Goal: Transaction & Acquisition: Purchase product/service

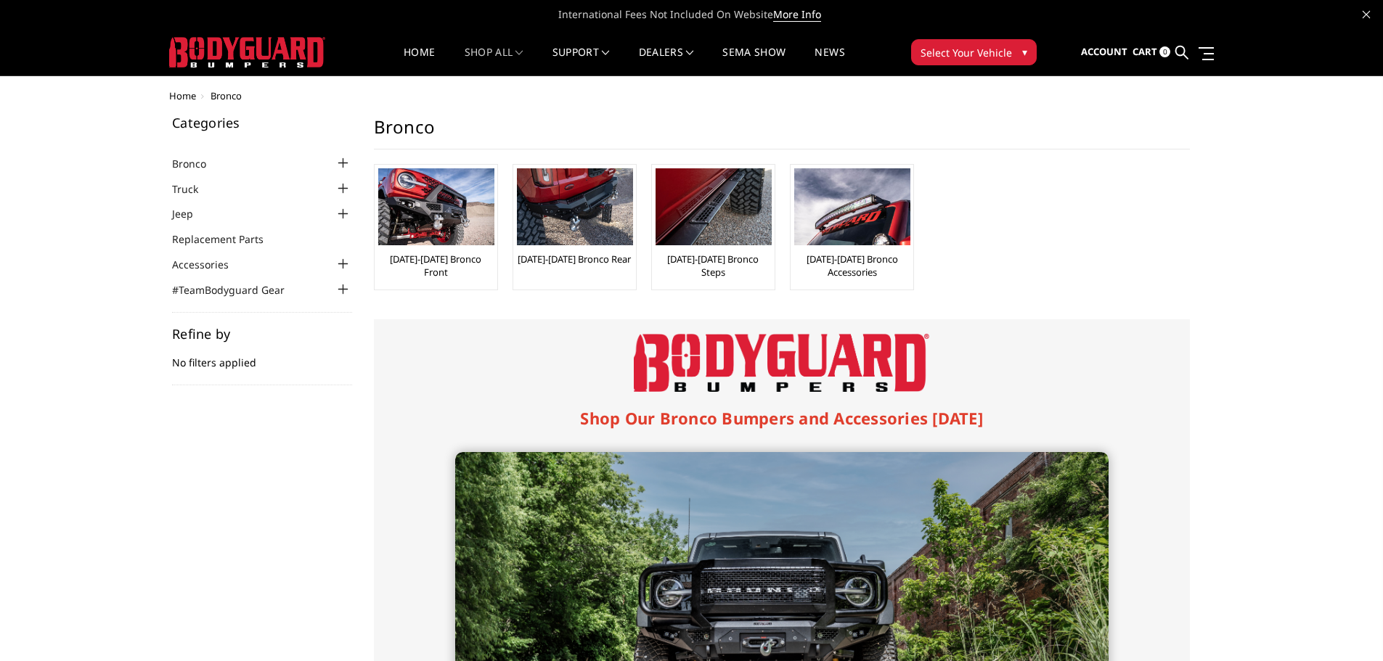
click at [345, 162] on div at bounding box center [343, 163] width 17 height 17
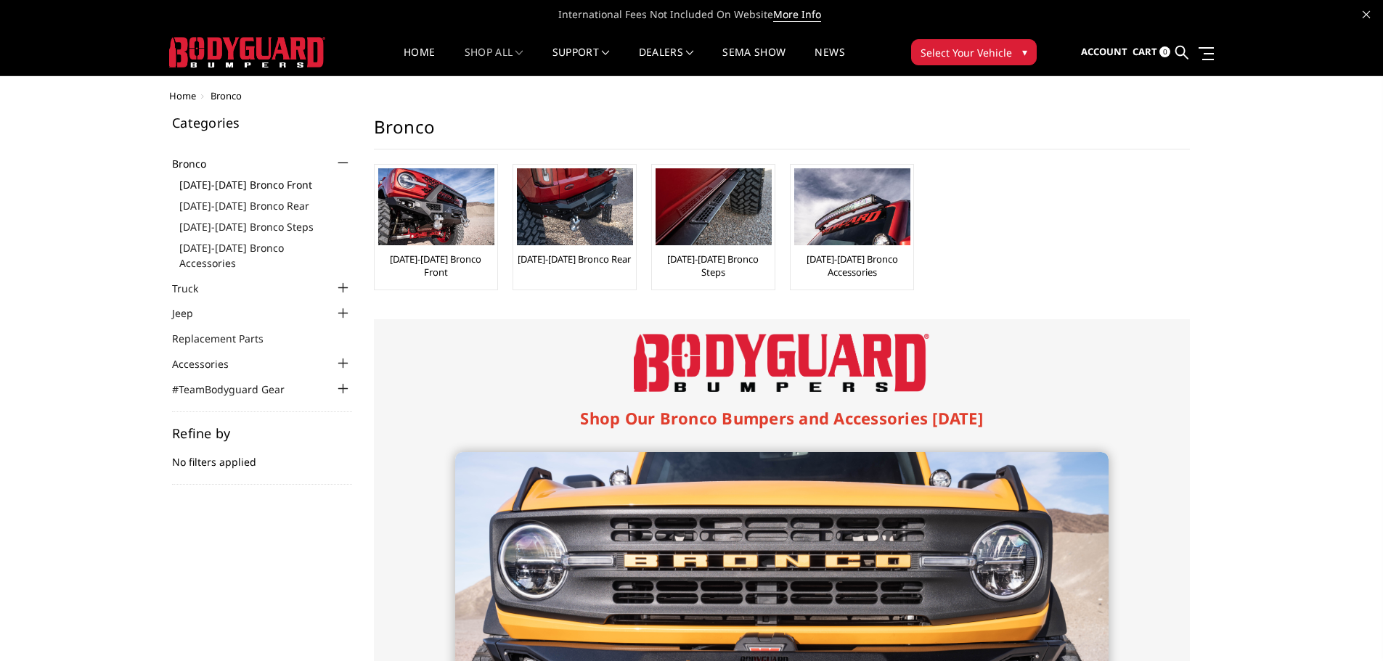
click at [203, 184] on link "[DATE]-[DATE] Bronco Front" at bounding box center [265, 184] width 173 height 15
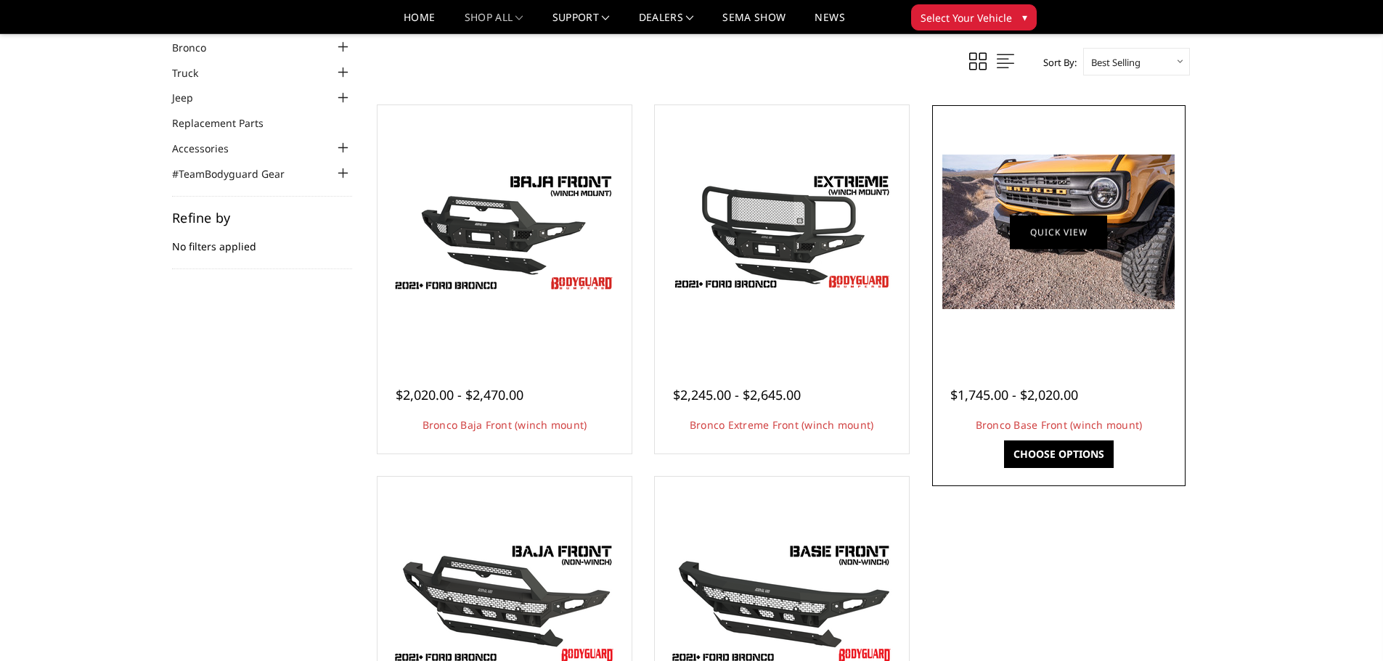
scroll to position [73, 0]
click at [1046, 232] on link "Quick view" at bounding box center [1058, 233] width 97 height 34
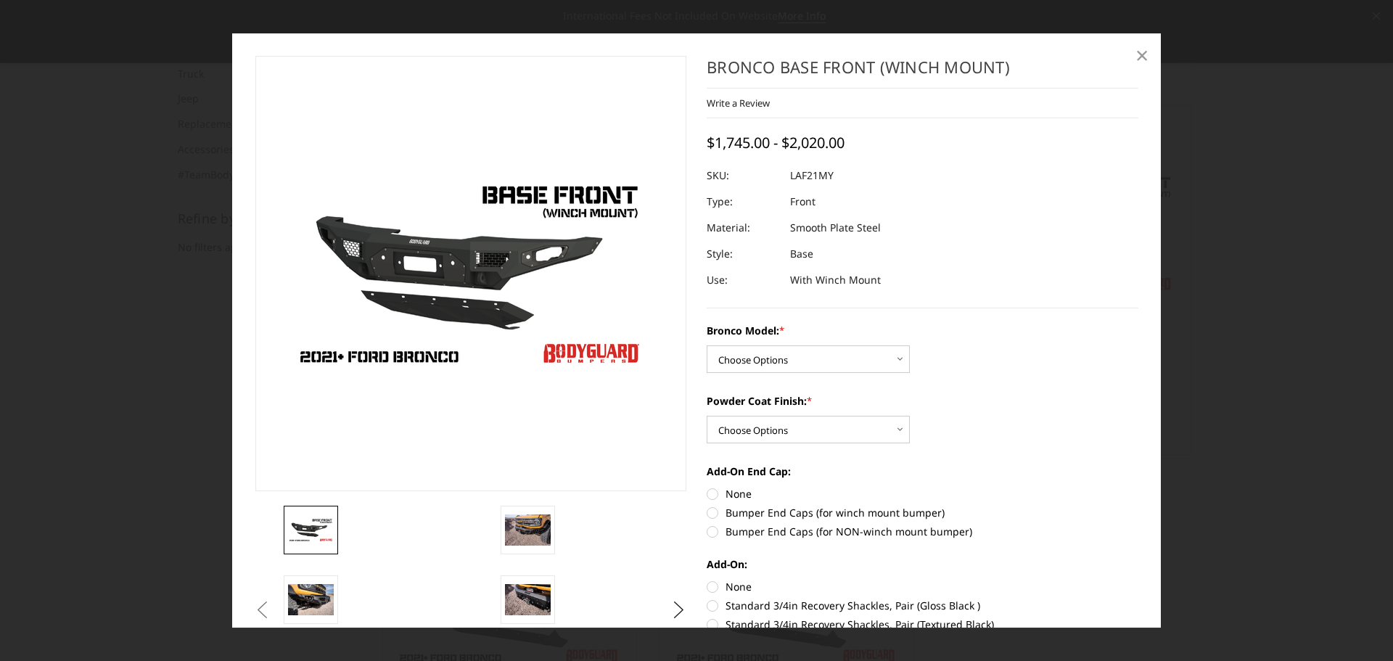
click at [1142, 59] on span "×" at bounding box center [1142, 54] width 13 height 31
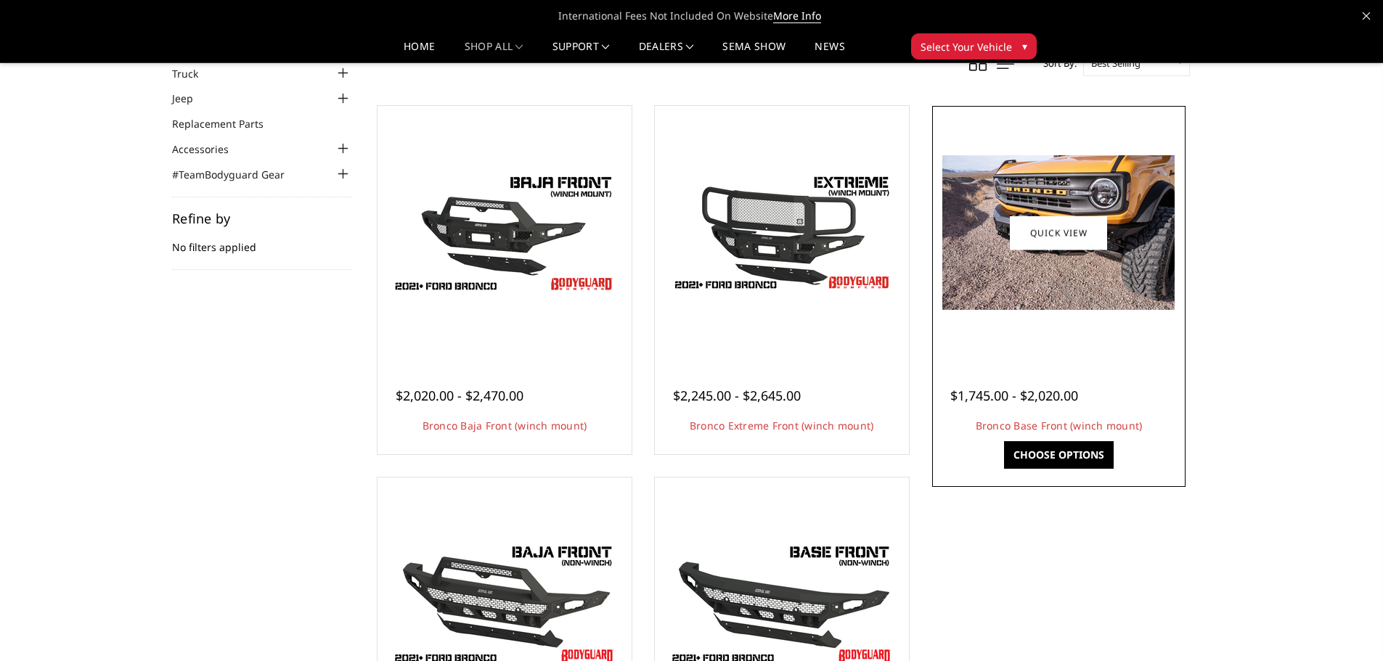
click at [1055, 452] on link "Choose Options" at bounding box center [1059, 455] width 110 height 28
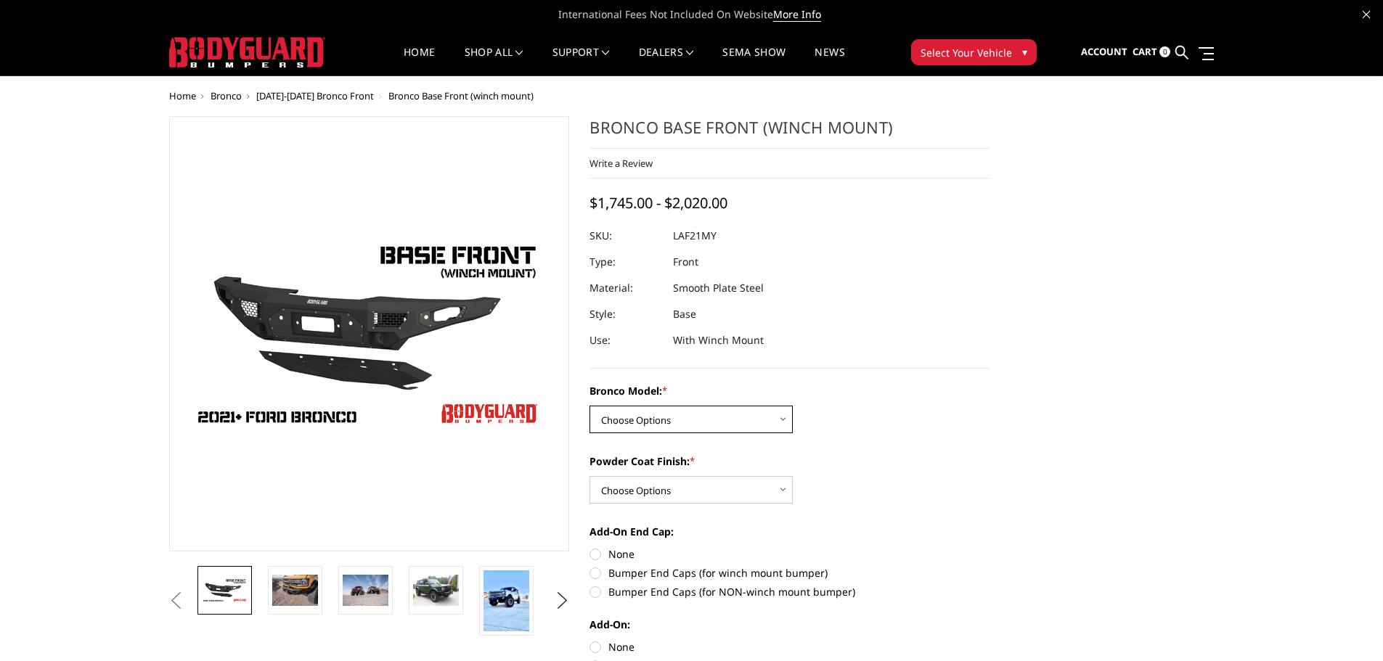
click at [708, 417] on select "Choose Options Base/Badlands/Wildtrak/etc. Raptor" at bounding box center [690, 420] width 203 height 28
select select "4008"
click at [589, 406] on select "Choose Options Base/Badlands/Wildtrak/etc. Raptor" at bounding box center [690, 420] width 203 height 28
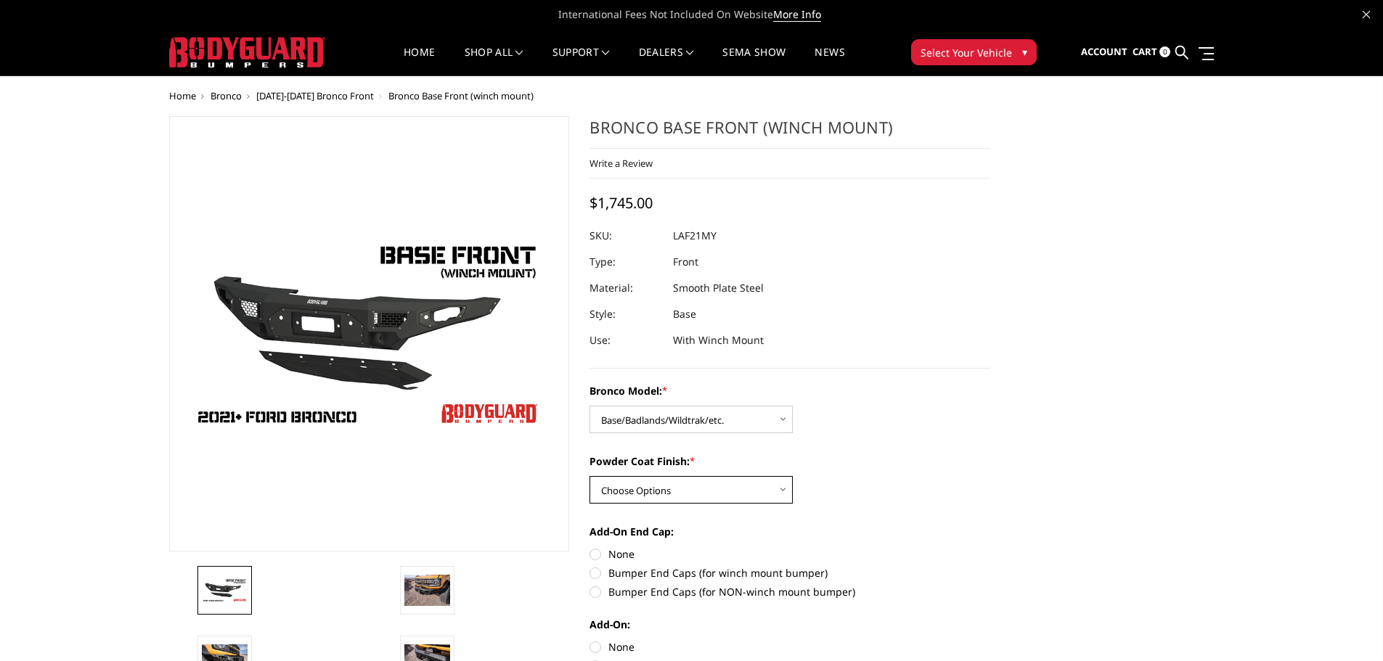
click at [712, 492] on select "Choose Options Bare Metal Textured Black Powder Coat" at bounding box center [690, 490] width 203 height 28
select select "4011"
click at [589, 476] on select "Choose Options Bare Metal Textured Black Powder Coat" at bounding box center [690, 490] width 203 height 28
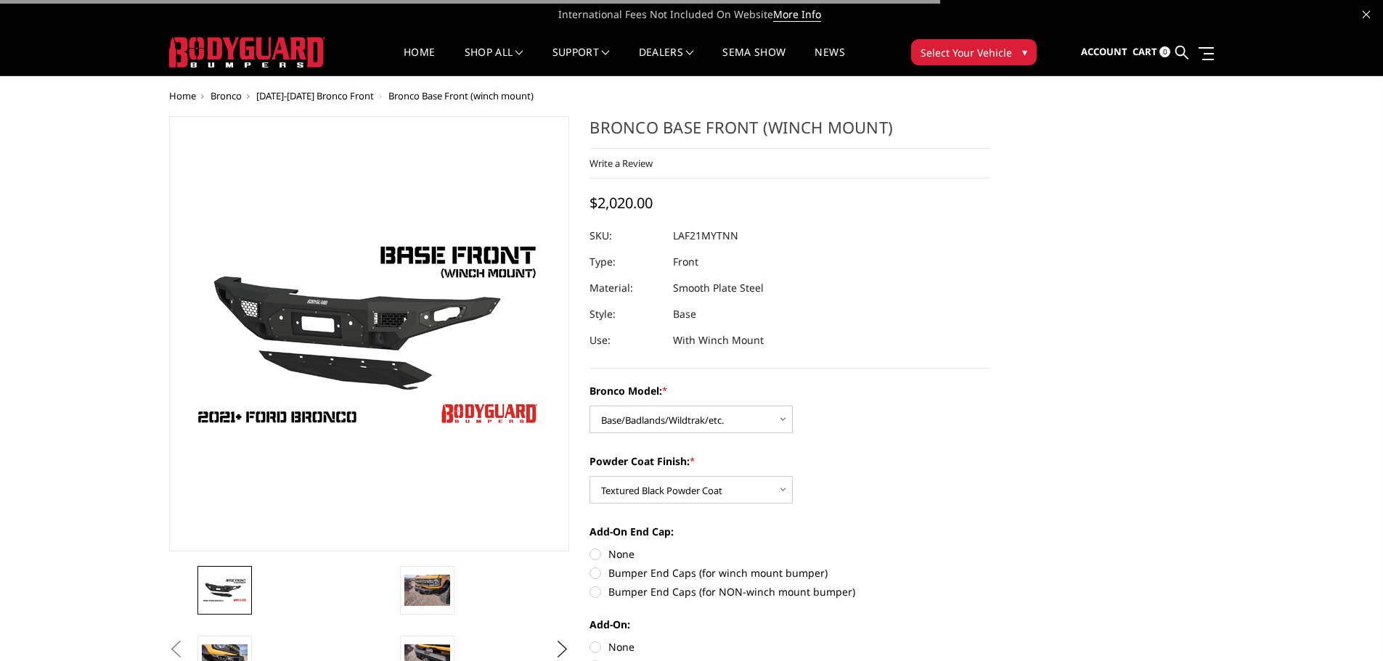
click at [922, 502] on div "Powder Coat Finish: * Choose Options Bare Metal Textured Black Powder Coat" at bounding box center [789, 479] width 401 height 50
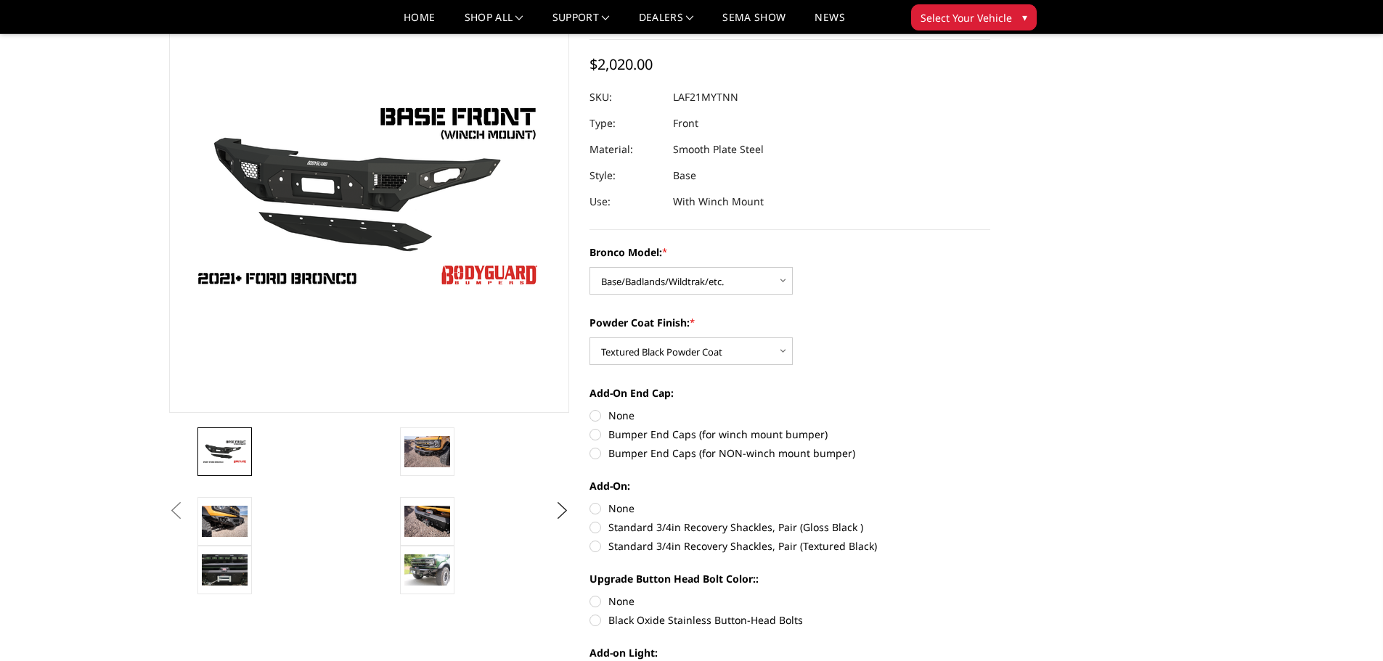
scroll to position [97, 0]
click at [596, 434] on label "Bumper End Caps (for winch mount bumper)" at bounding box center [789, 433] width 401 height 15
click at [990, 408] on input "Bumper End Caps (for winch mount bumper)" at bounding box center [990, 407] width 1 height 1
radio input "true"
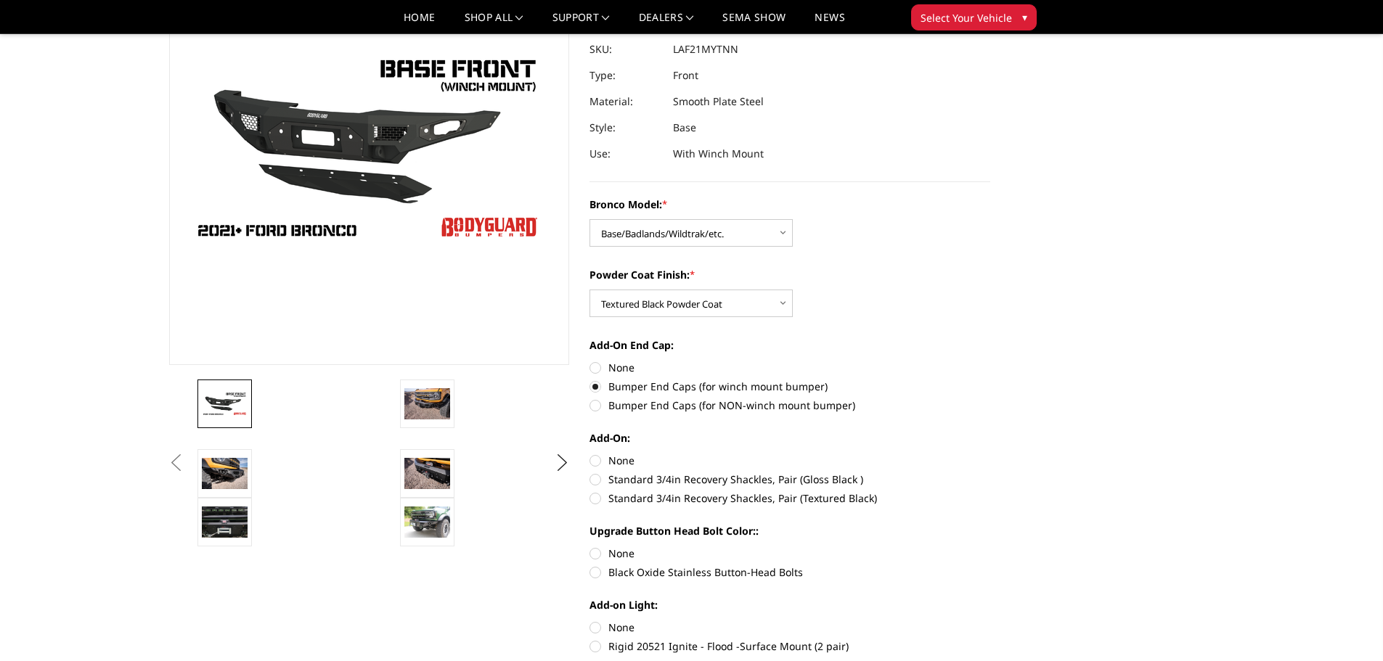
scroll to position [144, 0]
click at [597, 498] on label "Standard 3/4in Recovery Shackles, Pair (Textured Black)" at bounding box center [789, 497] width 401 height 15
click at [990, 472] on input "Standard 3/4in Recovery Shackles, Pair (Textured Black)" at bounding box center [990, 471] width 1 height 1
radio input "true"
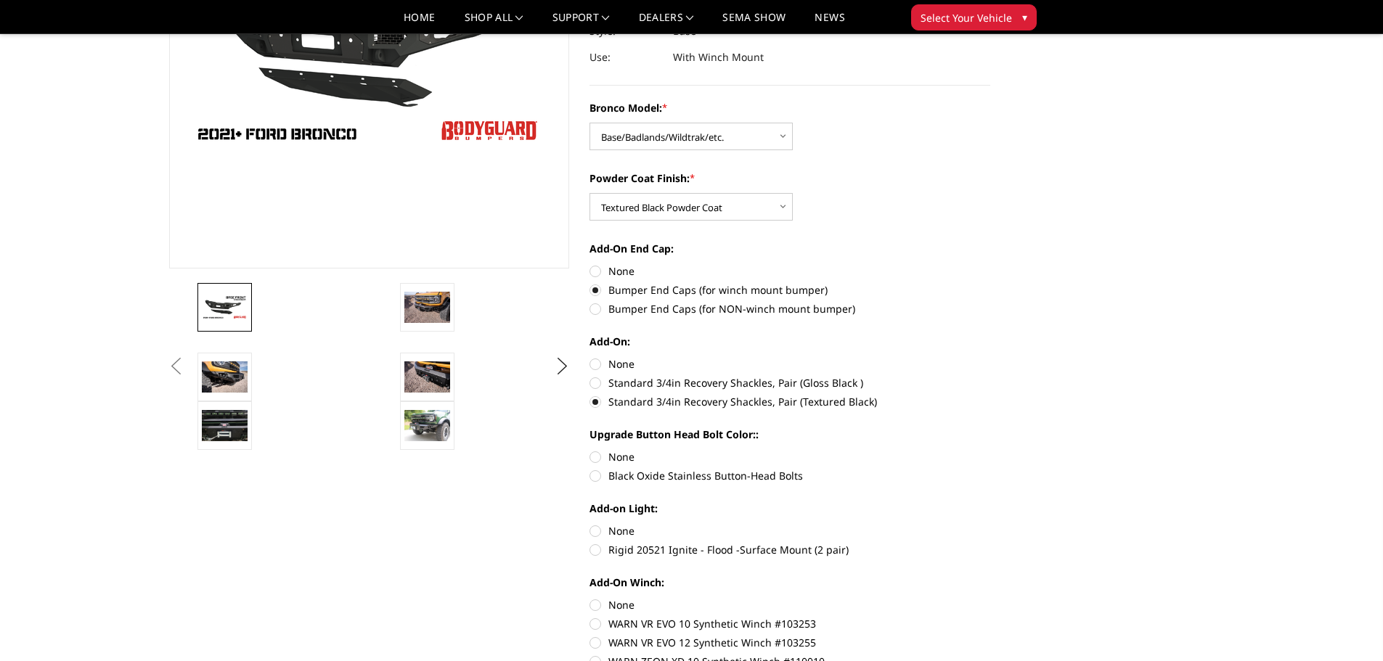
scroll to position [241, 0]
click at [597, 455] on label "None" at bounding box center [789, 456] width 401 height 15
click at [590, 449] on input "None" at bounding box center [589, 449] width 1 height 1
radio input "true"
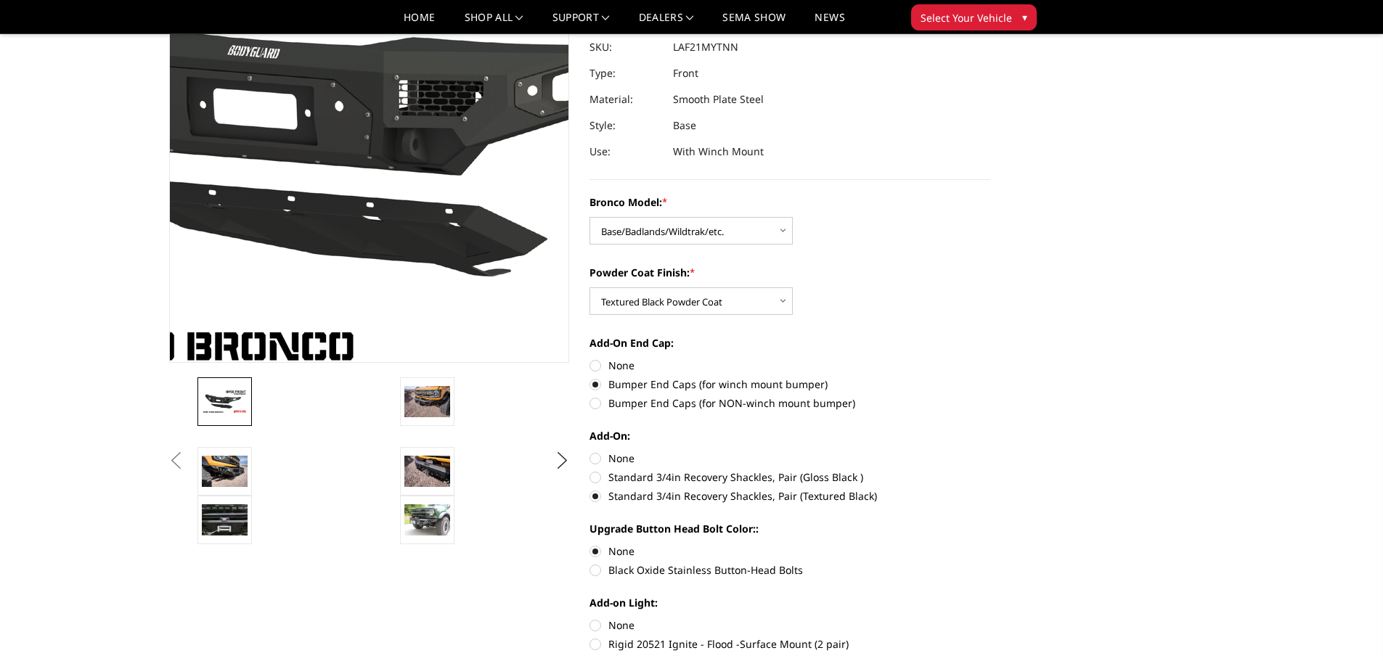
scroll to position [145, 0]
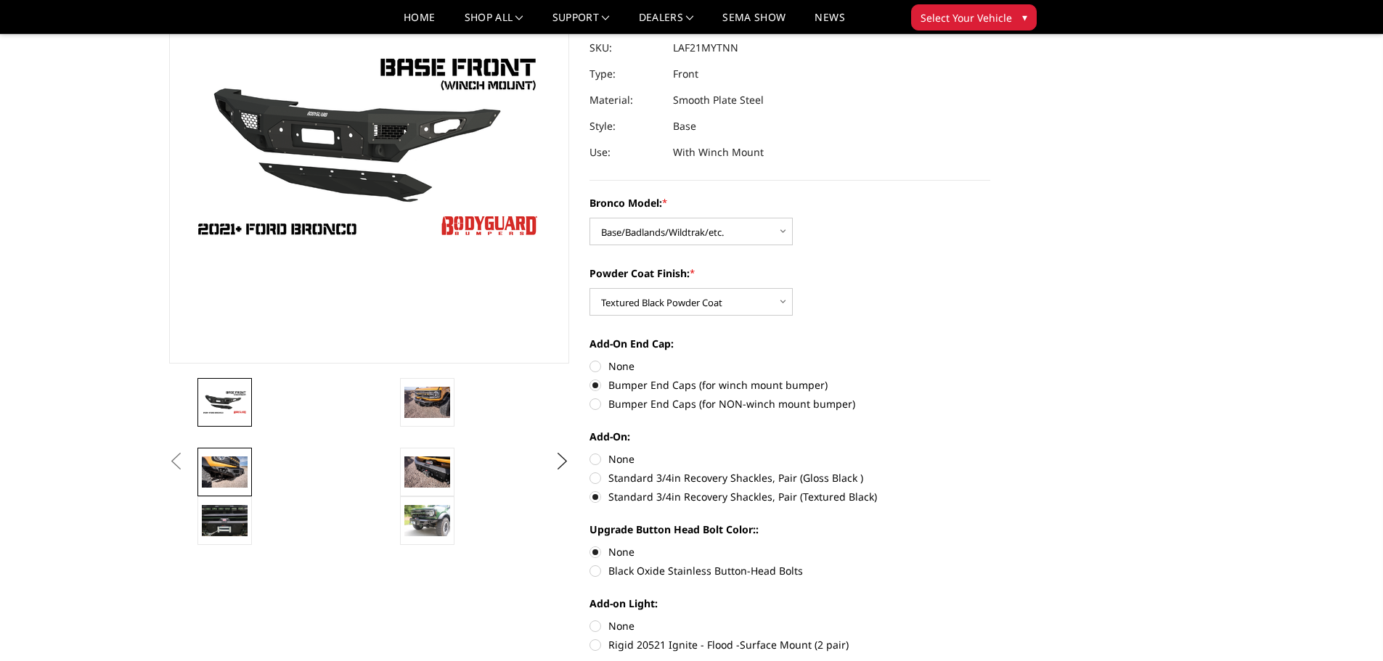
click at [232, 469] on img at bounding box center [225, 472] width 46 height 30
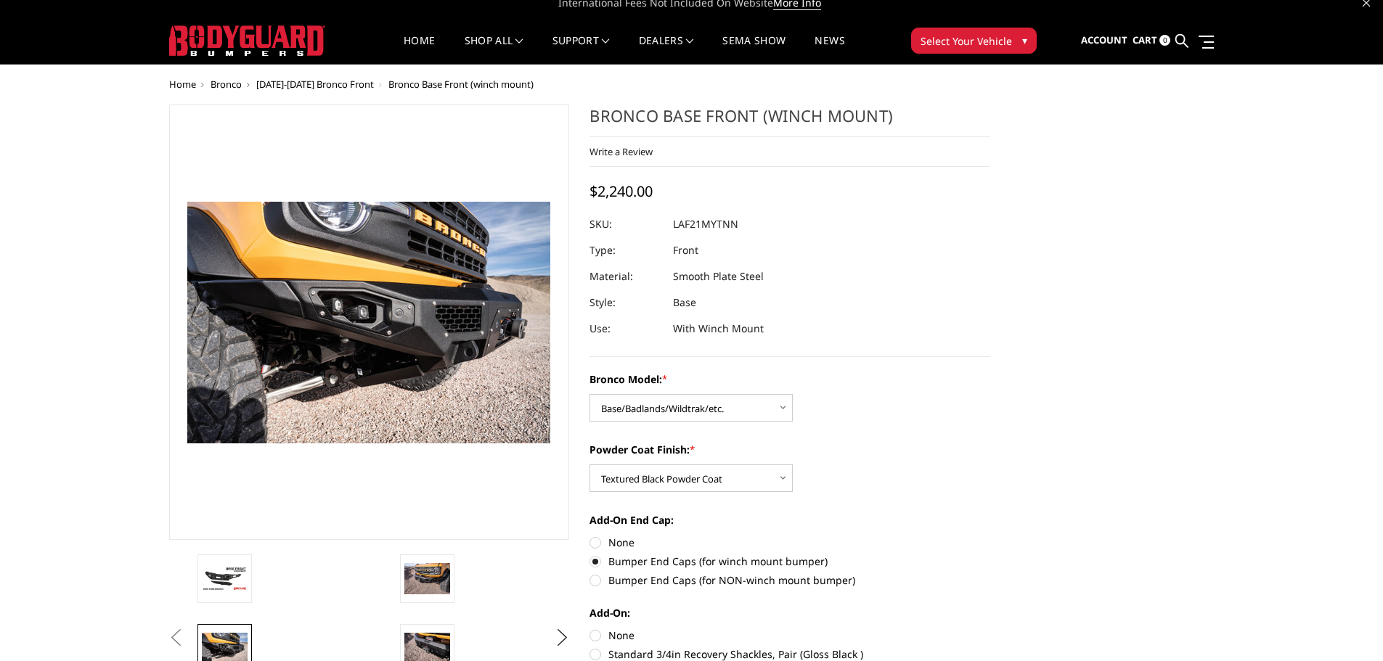
scroll to position [0, 0]
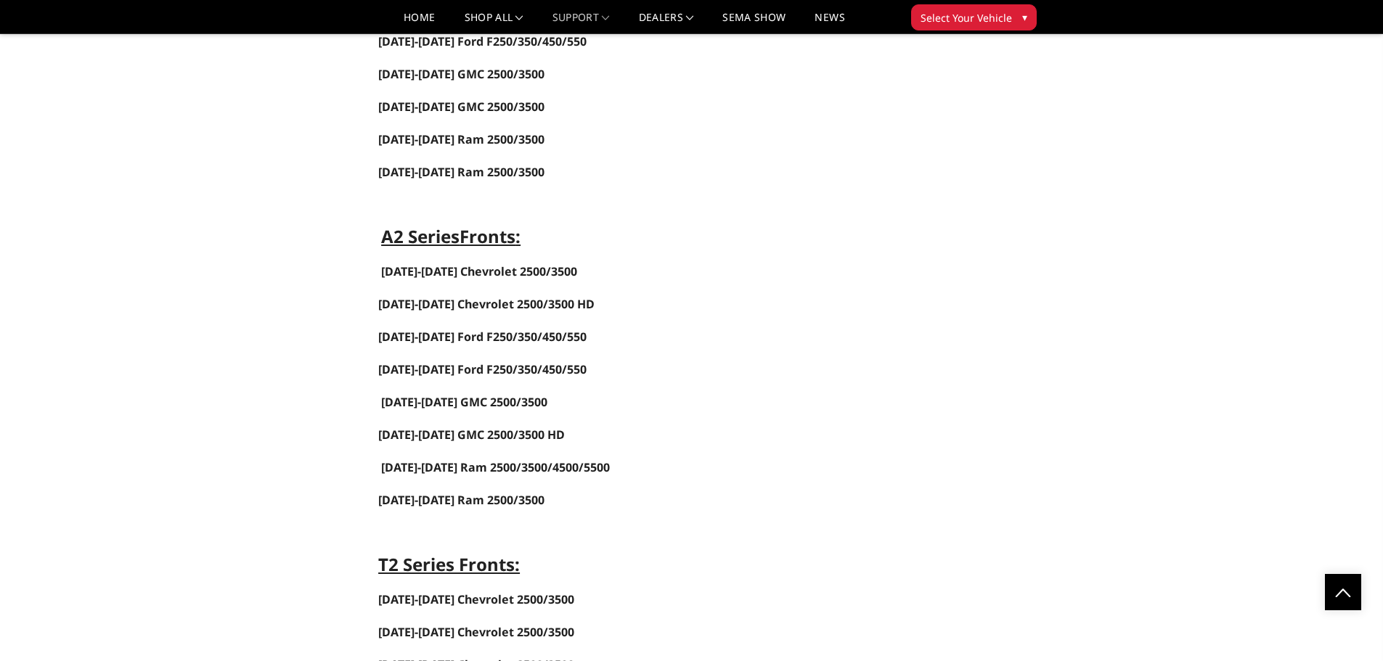
scroll to position [68, 0]
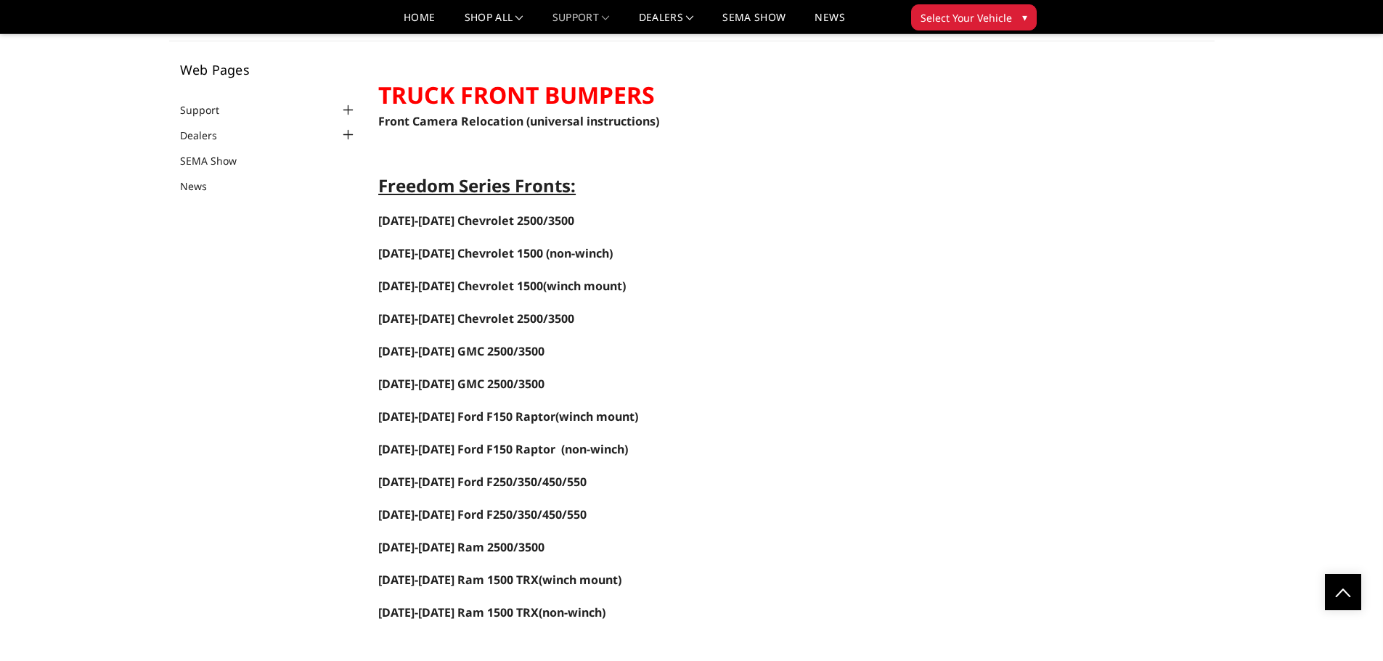
drag, startPoint x: 748, startPoint y: 337, endPoint x: 700, endPoint y: 139, distance: 203.1
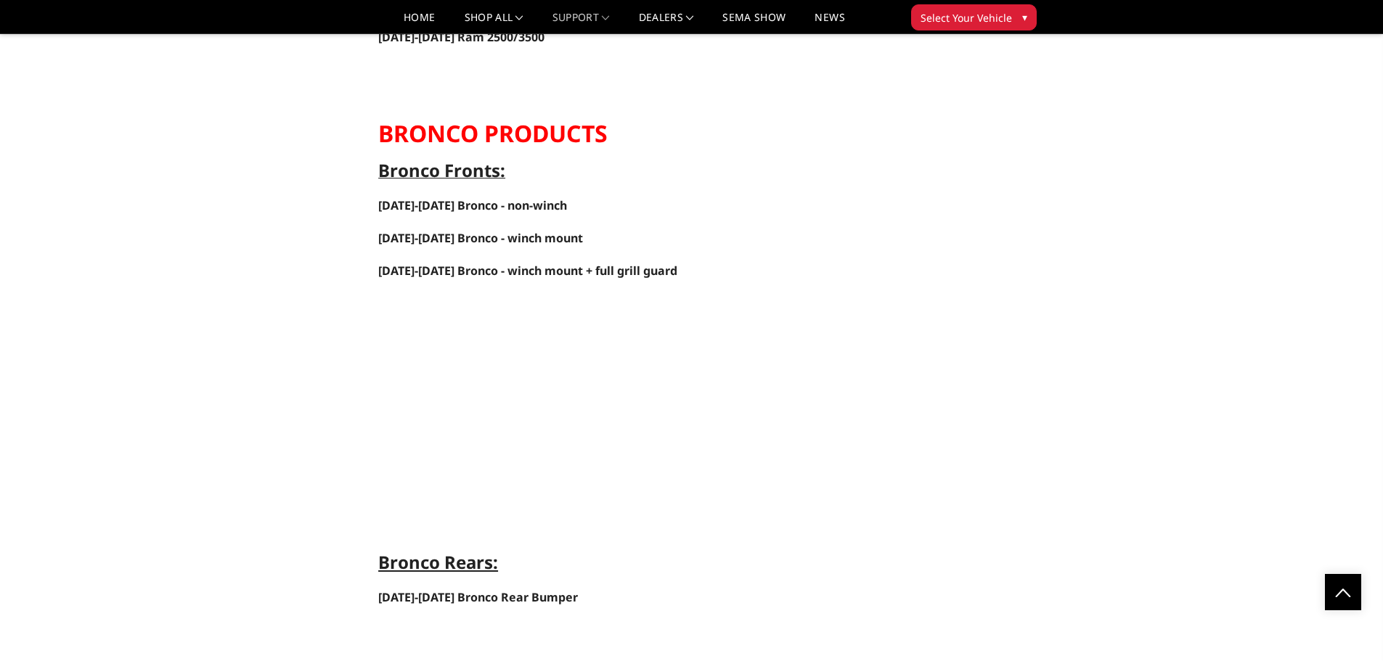
scroll to position [3436, 0]
click at [491, 237] on link "2021-2025 Bronco - winch mount" at bounding box center [480, 237] width 205 height 16
